Goal: Task Accomplishment & Management: Use online tool/utility

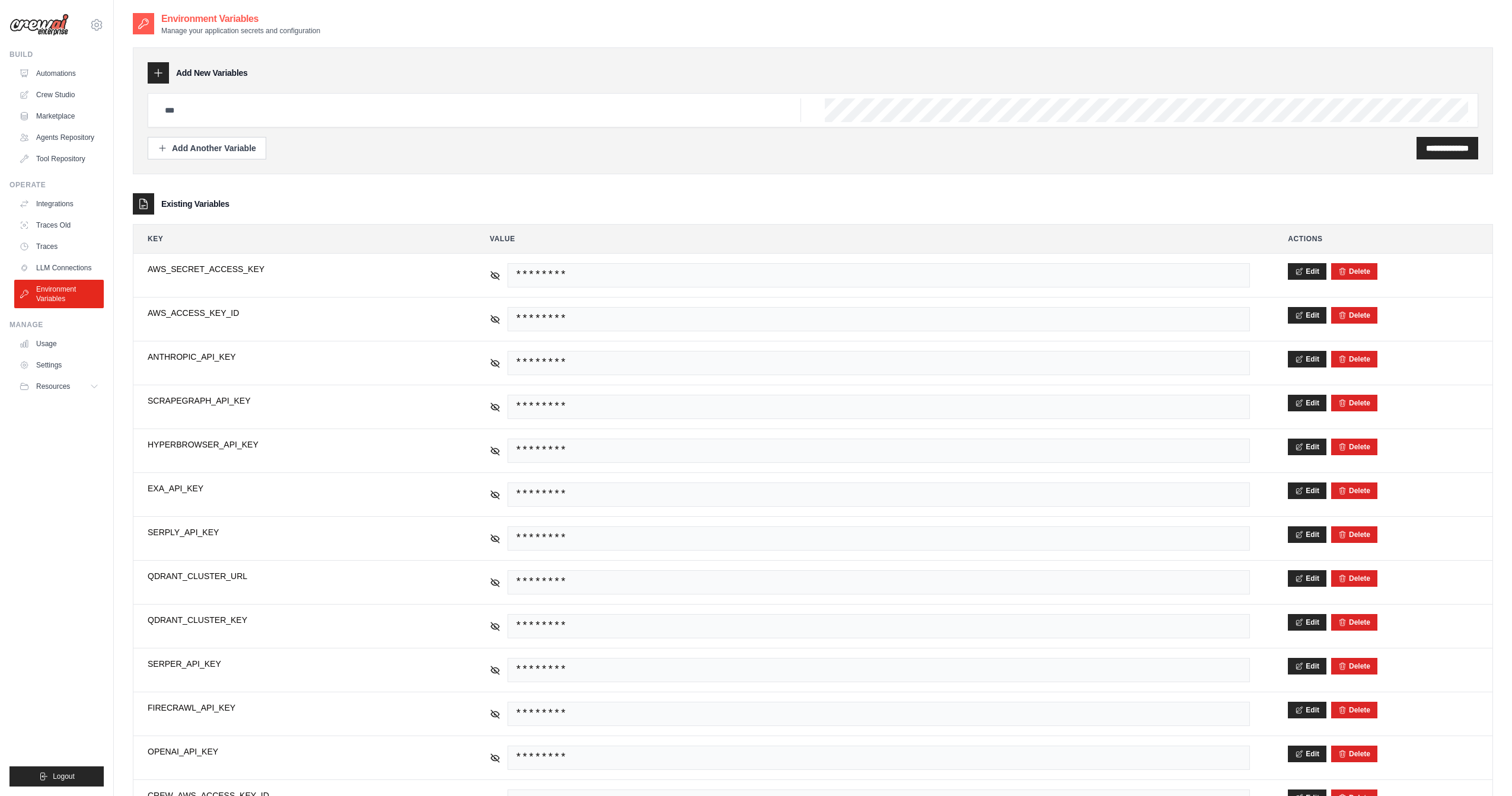
click at [53, 558] on ul "Build Automations Crew Studio Marketplace Agents Repository GitHub" at bounding box center [56, 418] width 95 height 737
click at [75, 73] on link "Automations" at bounding box center [59, 73] width 89 height 19
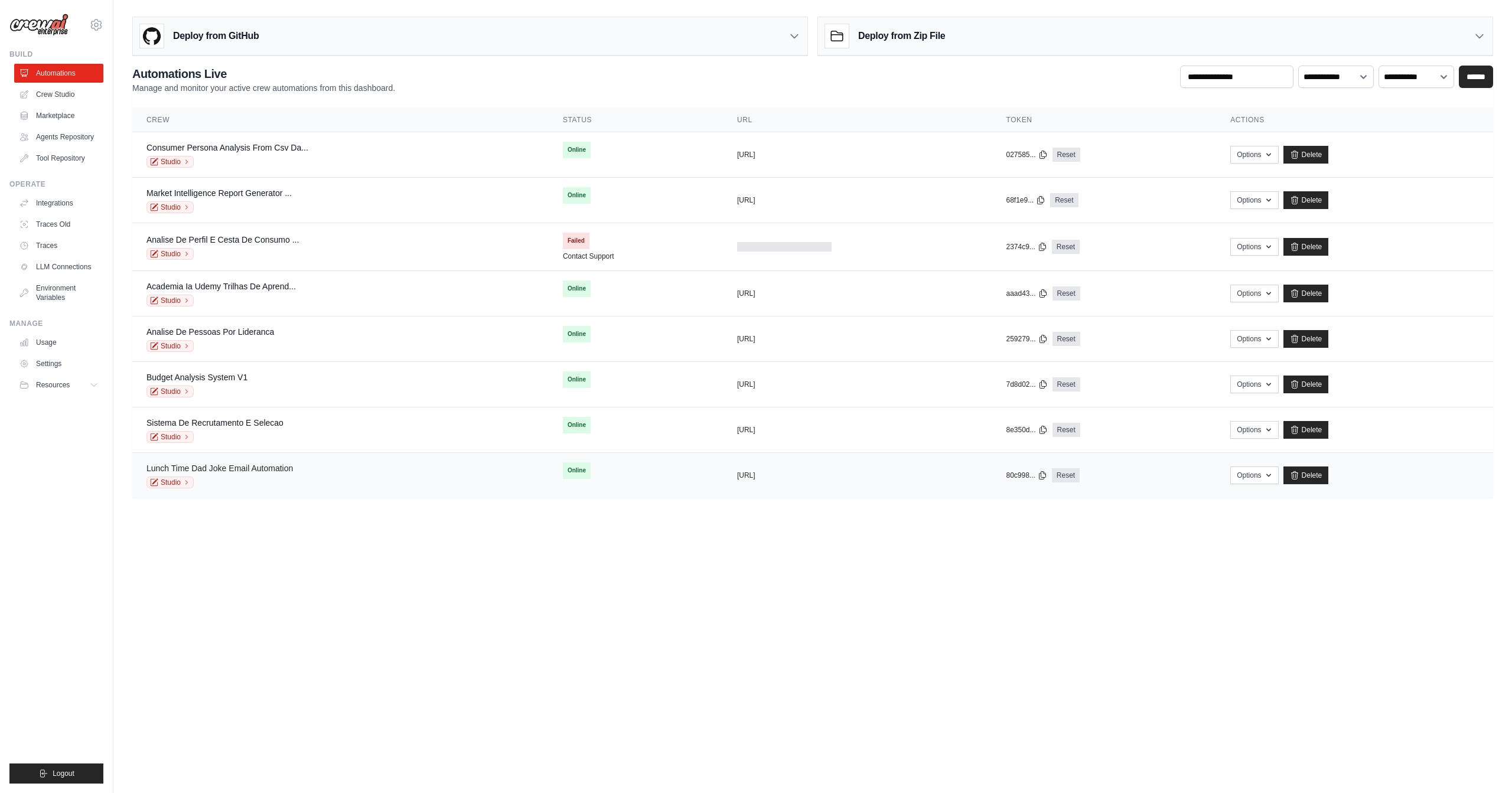
click at [261, 469] on link "Lunch Time Dad Joke Email Automation" at bounding box center [219, 468] width 147 height 9
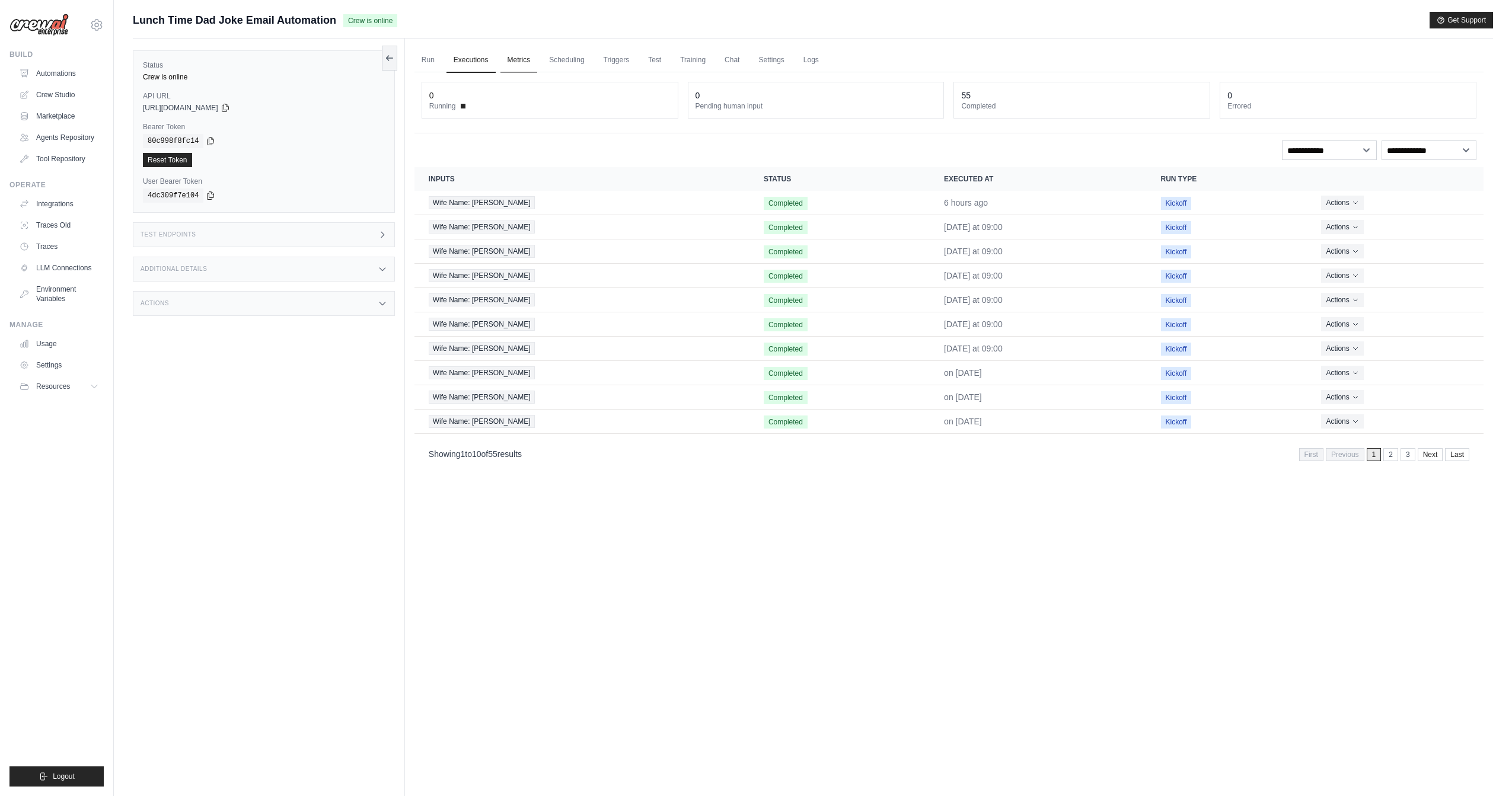
click at [522, 57] on link "Metrics" at bounding box center [518, 60] width 37 height 25
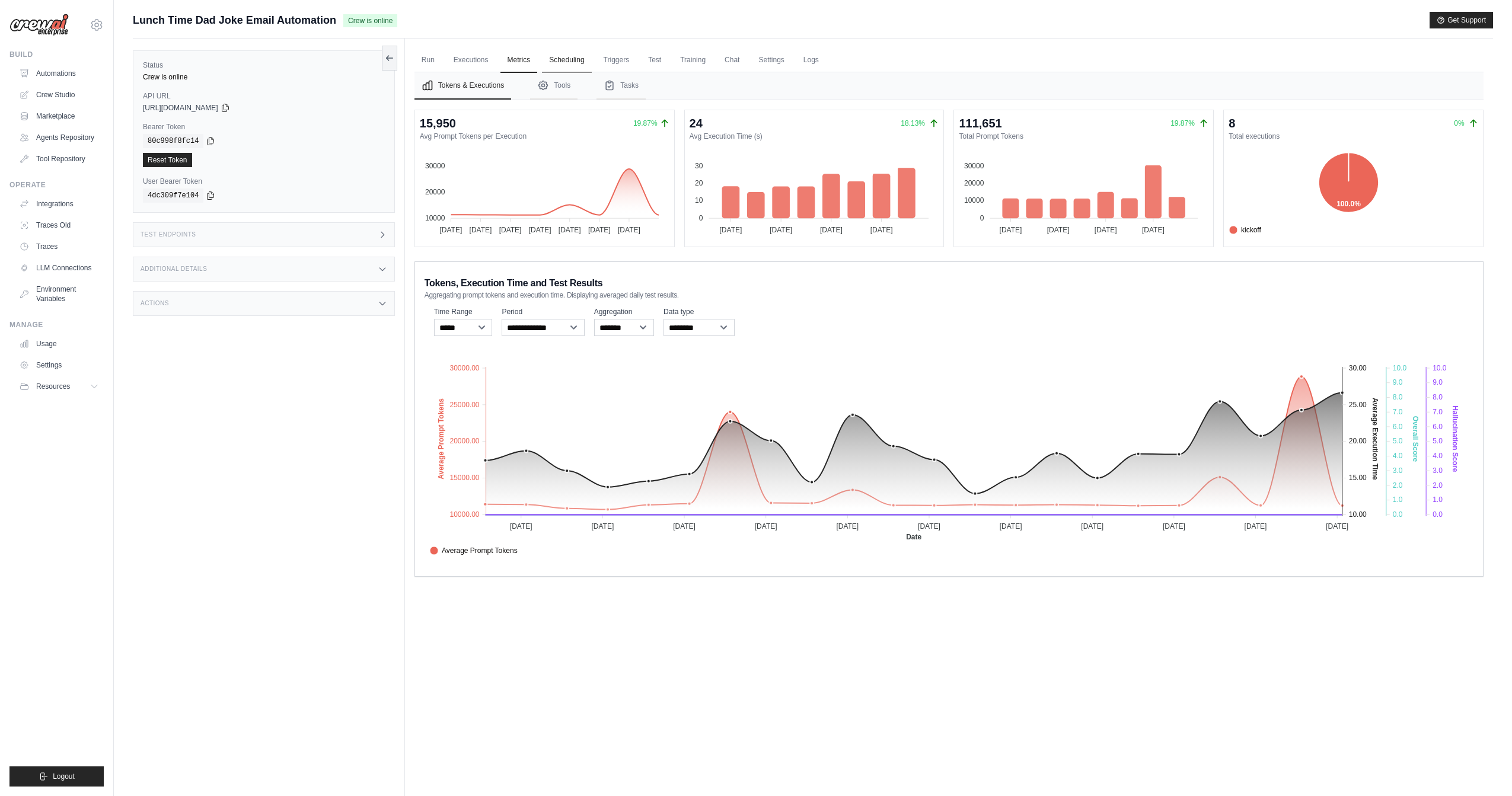
click at [566, 63] on link "Scheduling" at bounding box center [567, 60] width 50 height 25
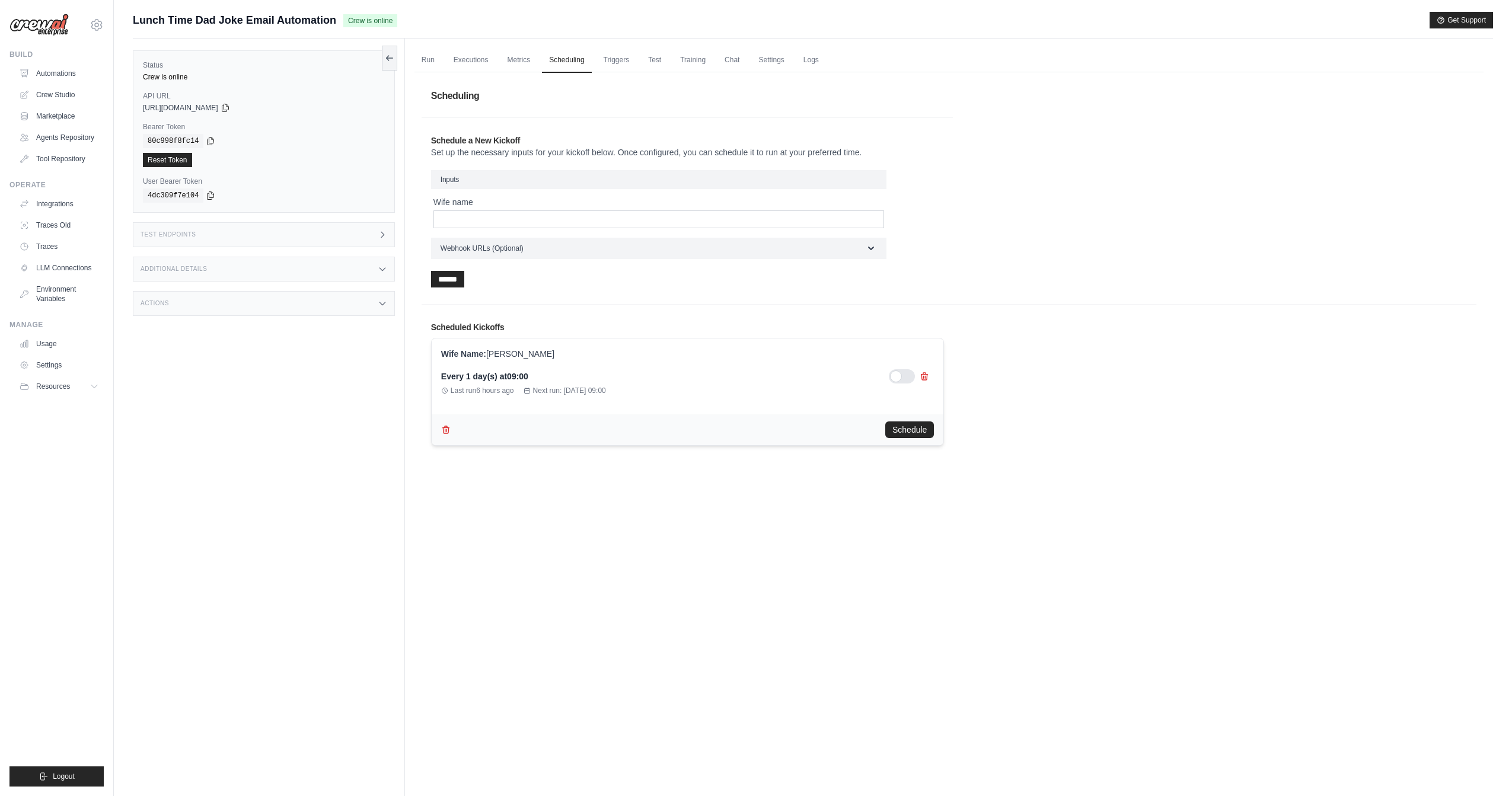
click at [252, 663] on div "Status Crew is online API URL copied [URL][DOMAIN_NAME] Bearer Token copied 80c…" at bounding box center [268, 437] width 272 height 796
